Goal: Find specific page/section: Find specific page/section

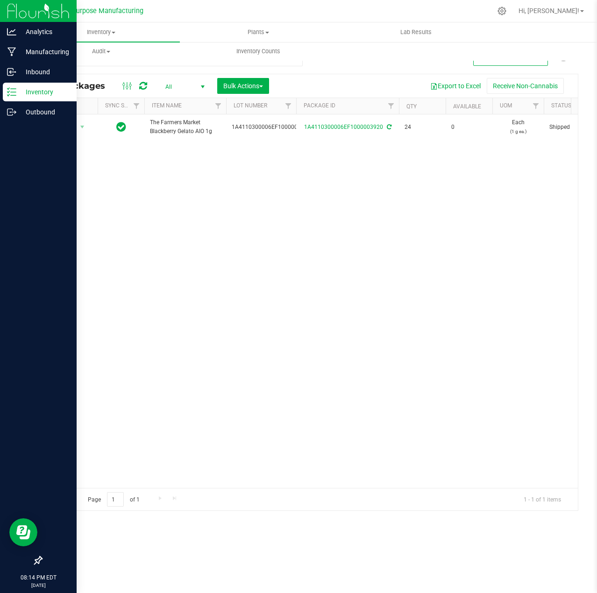
click at [15, 90] on icon at bounding box center [11, 91] width 9 height 9
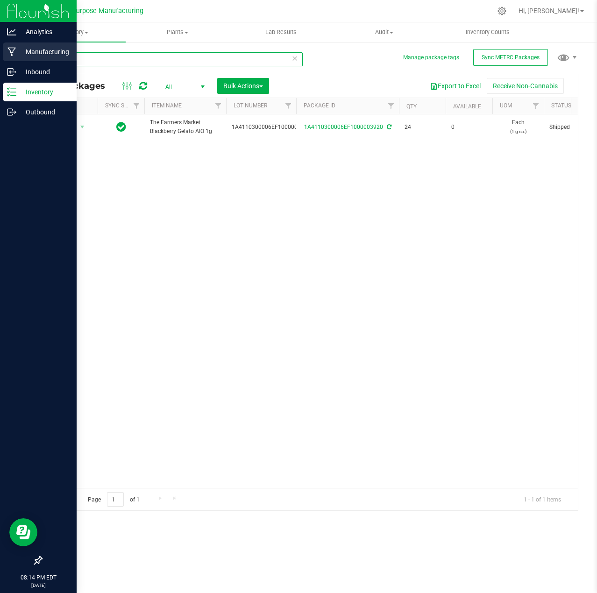
drag, startPoint x: 77, startPoint y: 61, endPoint x: 14, endPoint y: 58, distance: 63.6
click at [13, 57] on div "Analytics Manufacturing Inbound Inventory Outbound 08:14 PM EDT 08/26/2025 08/2…" at bounding box center [298, 296] width 597 height 593
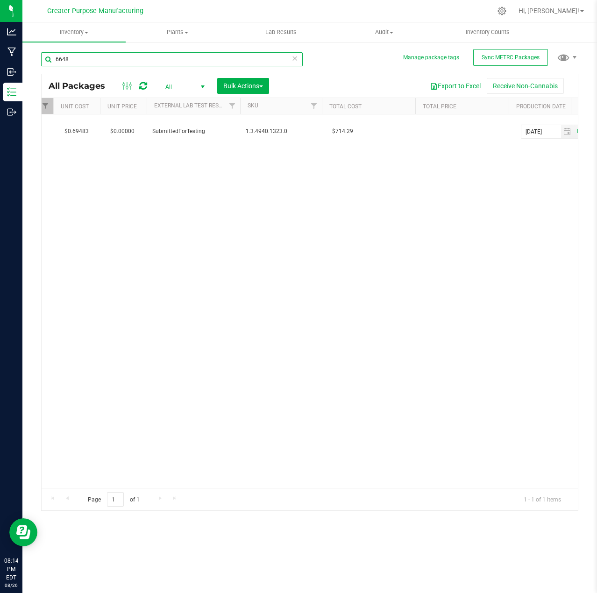
scroll to position [0, 556]
type input "6648"
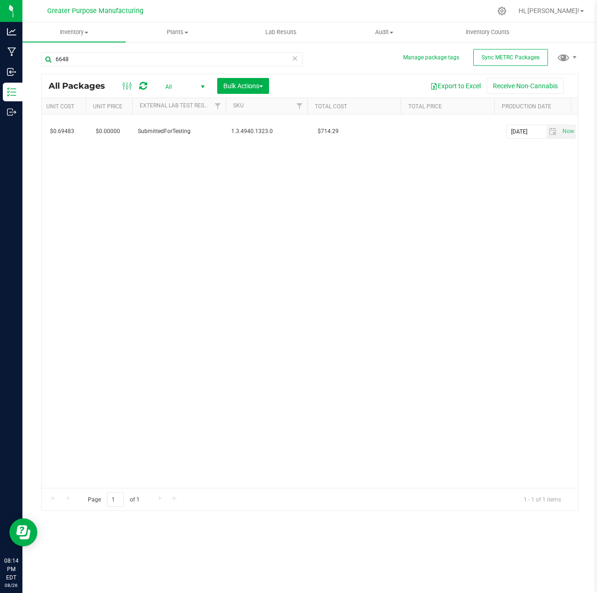
drag, startPoint x: 152, startPoint y: 485, endPoint x: 278, endPoint y: 488, distance: 126.6
click at [278, 488] on div "Page 1 of 1 1 - 1 of 1 items" at bounding box center [310, 499] width 536 height 22
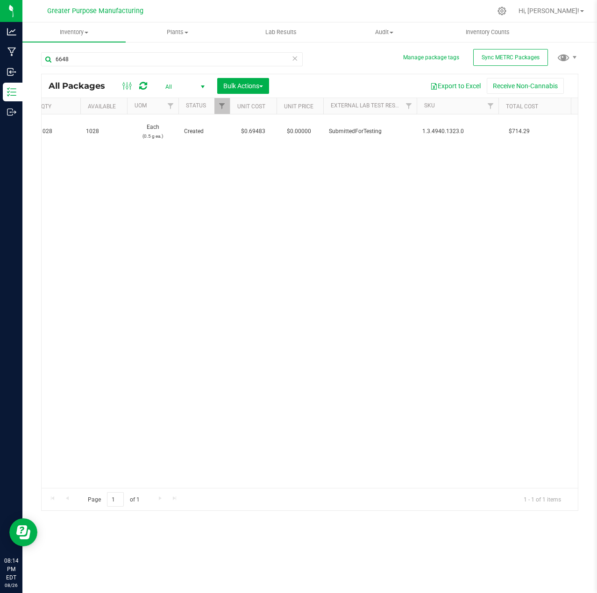
scroll to position [0, 0]
